Goal: Task Accomplishment & Management: Manage account settings

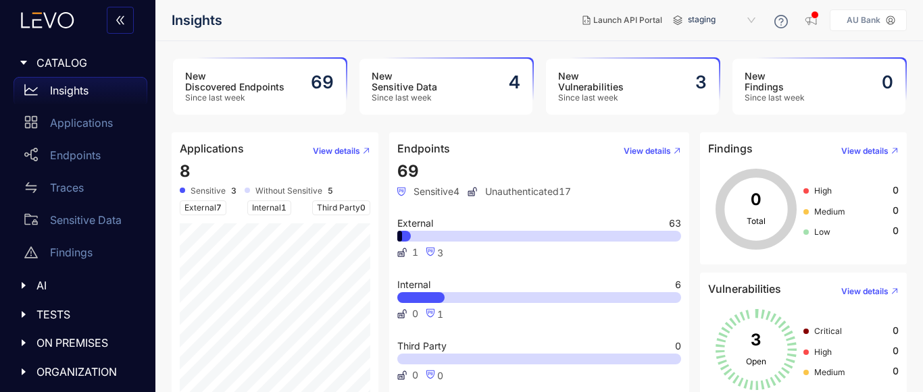
click at [890, 8] on div "Launch API Portal staging AU Bank" at bounding box center [738, 20] width 335 height 24
click at [852, 25] on aside "AU Bank" at bounding box center [868, 20] width 77 height 22
click at [861, 19] on p "AU Bank" at bounding box center [863, 20] width 34 height 9
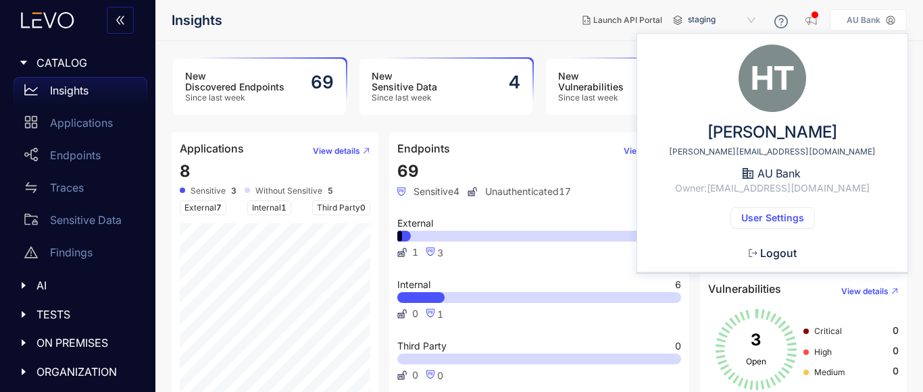
click at [771, 215] on span "User Settings" at bounding box center [772, 218] width 63 height 11
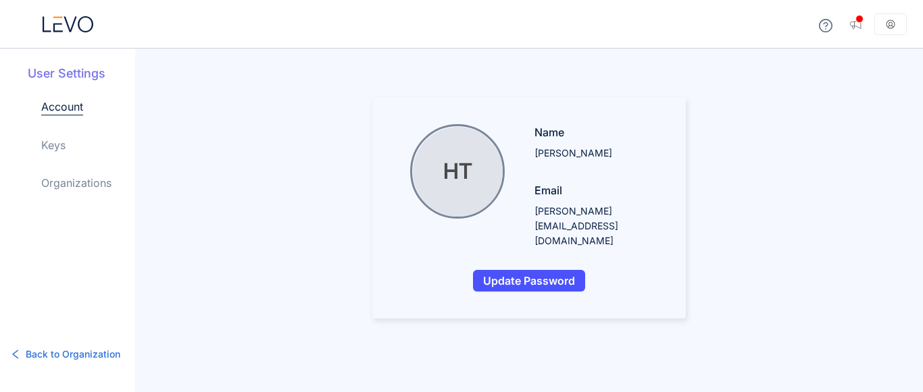
click at [36, 151] on div "User Settings Account Keys Organizations" at bounding box center [81, 139] width 107 height 148
click at [43, 152] on link "Keys" at bounding box center [53, 145] width 24 height 16
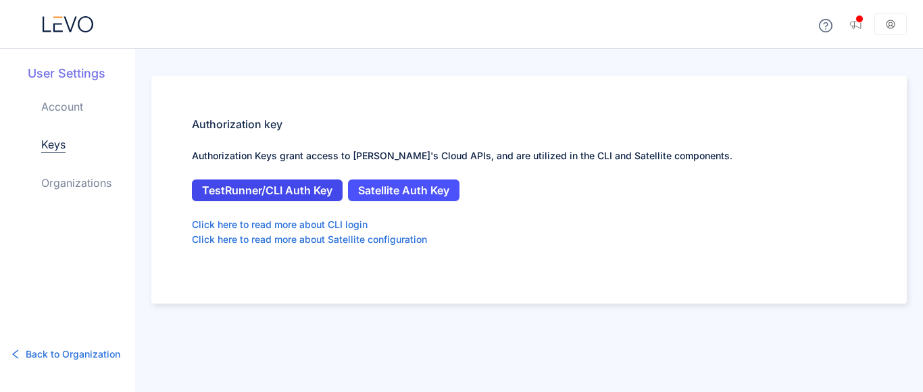
click at [305, 190] on span "TestRunner/CLI Auth Key" at bounding box center [267, 190] width 130 height 12
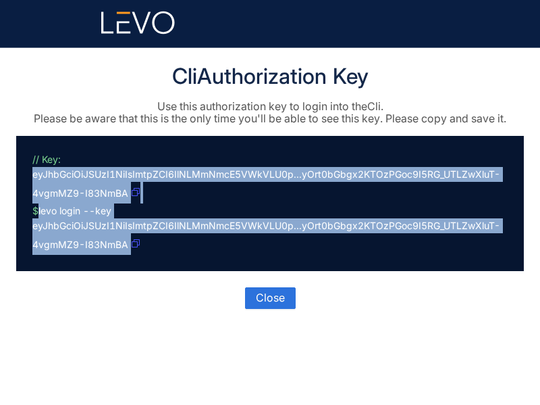
drag, startPoint x: 147, startPoint y: 234, endPoint x: 45, endPoint y: 157, distance: 127.4
click at [45, 157] on p "// Key: eyJhbGciOiJSUzI1NiIsImtpZCI6IlNLMmNmcE5VWkVLU0p...yOrt0bGbgx2KTOzPGoc9I…" at bounding box center [267, 203] width 470 height 103
click at [45, 157] on span "// Key:" at bounding box center [46, 158] width 28 height 11
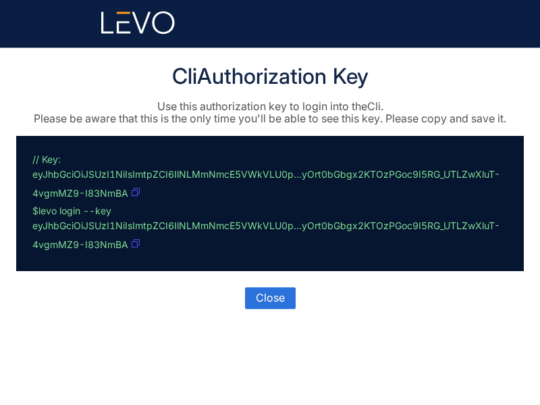
click at [71, 156] on p "// Key: eyJhbGciOiJSUzI1NiIsImtpZCI6IlNLMmNmcE5VWkVLU0p...yOrt0bGbgx2KTOzPGoc9I…" at bounding box center [267, 203] width 470 height 103
click at [136, 192] on icon "button" at bounding box center [136, 192] width 8 height 8
click at [254, 297] on button "Close" at bounding box center [270, 298] width 51 height 22
